Goal: Navigation & Orientation: Find specific page/section

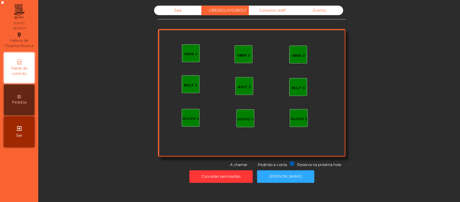
click at [264, 10] on div "Consumo staff" at bounding box center [269, 10] width 47 height 9
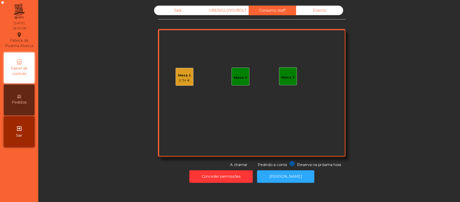
click at [181, 78] on div "0.34 €" at bounding box center [182, 79] width 13 height 5
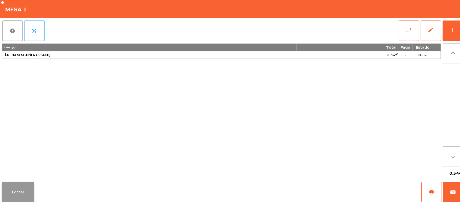
click at [23, 186] on button "Fechar" at bounding box center [18, 189] width 32 height 20
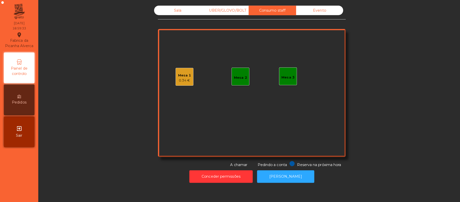
click at [312, 11] on div "Evento" at bounding box center [316, 10] width 47 height 9
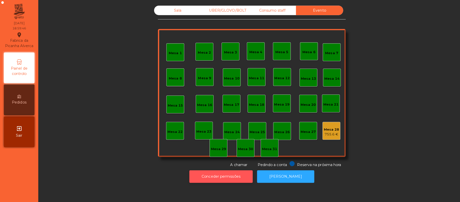
click at [224, 179] on button "Conceder permissões" at bounding box center [218, 174] width 63 height 12
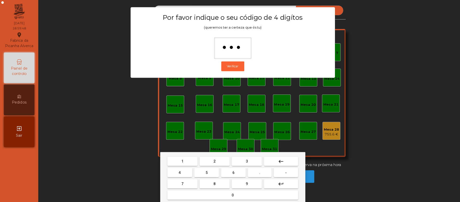
type input "****"
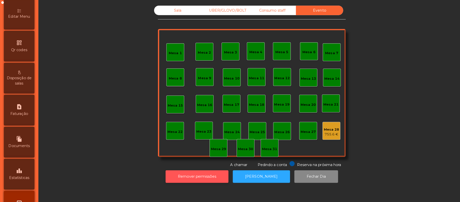
scroll to position [142, 0]
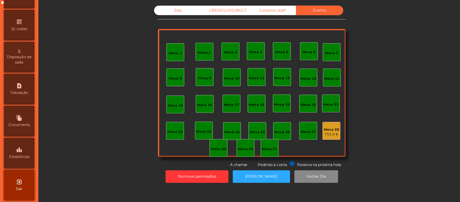
click at [27, 155] on span "Estatísticas" at bounding box center [19, 154] width 20 height 5
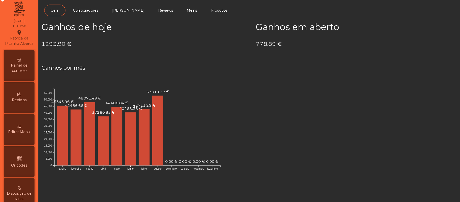
click at [18, 69] on span "Painel de controlo" at bounding box center [19, 69] width 28 height 11
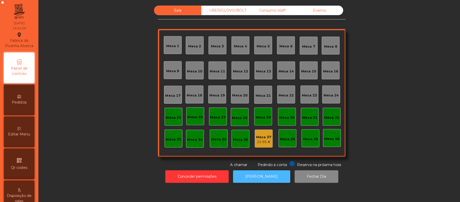
click at [259, 176] on button "[PERSON_NAME]" at bounding box center [258, 174] width 57 height 12
